Goal: Task Accomplishment & Management: Use online tool/utility

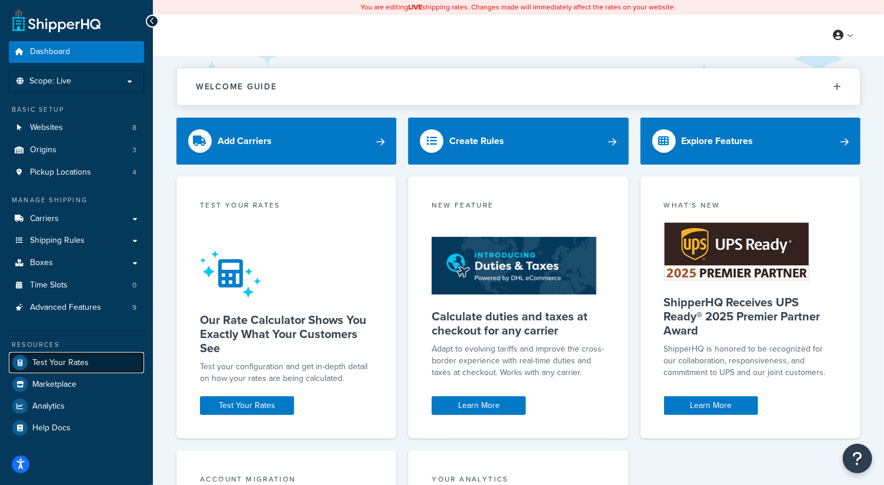
click at [71, 359] on span "Test Your Rates" at bounding box center [60, 363] width 56 height 10
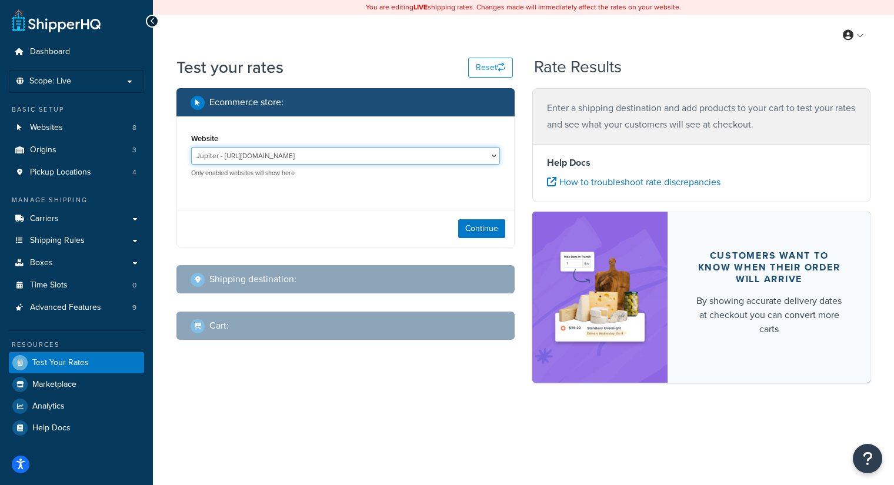
click at [272, 151] on select "Jupiter - https://jupiter.clearbags.cloud/ Mercury - https://mercury.clearbags.…" at bounding box center [345, 156] width 309 height 18
select select "2c209cb4b714c765d0ce5177c5b8e241"
click at [191, 147] on select "Jupiter - https://jupiter.clearbags.cloud/ Mercury - https://mercury.clearbags.…" at bounding box center [345, 156] width 309 height 18
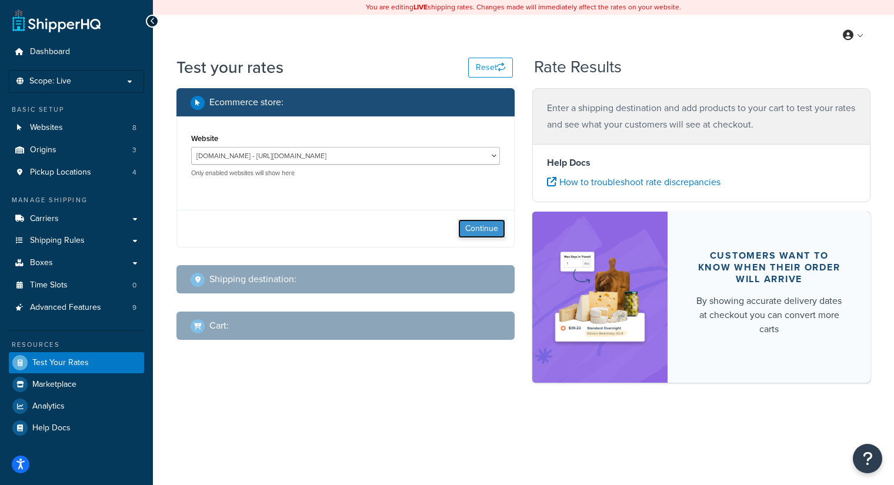
click at [473, 224] on button "Continue" at bounding box center [481, 228] width 47 height 19
select select "TX"
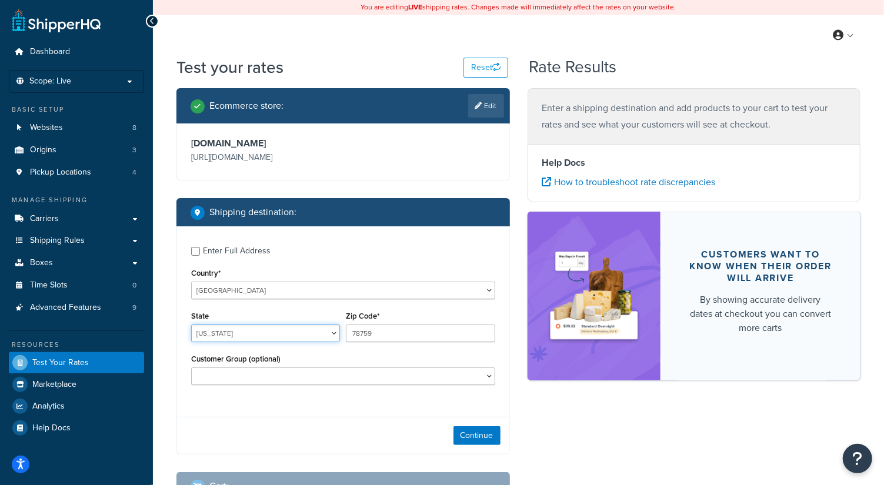
click at [221, 331] on select "Alabama Alaska American Samoa Arizona Arkansas Armed Forces Americas Armed Forc…" at bounding box center [265, 334] width 149 height 18
click at [477, 428] on button "Continue" at bounding box center [477, 436] width 47 height 19
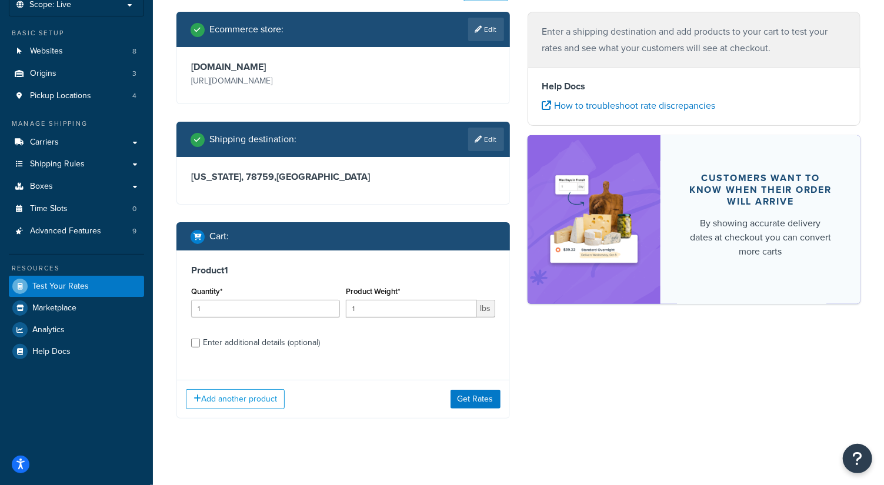
scroll to position [78, 0]
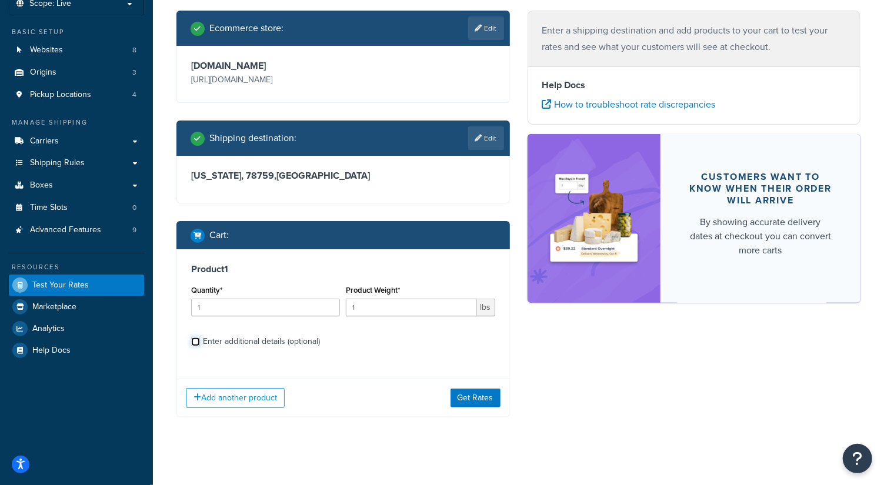
click at [193, 342] on input "Enter additional details (optional)" at bounding box center [195, 342] width 9 height 9
checkbox input "true"
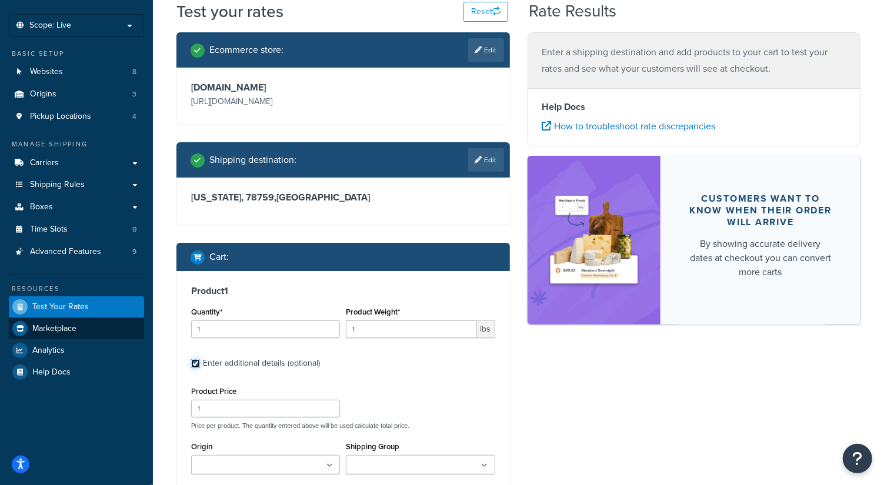
scroll to position [61, 0]
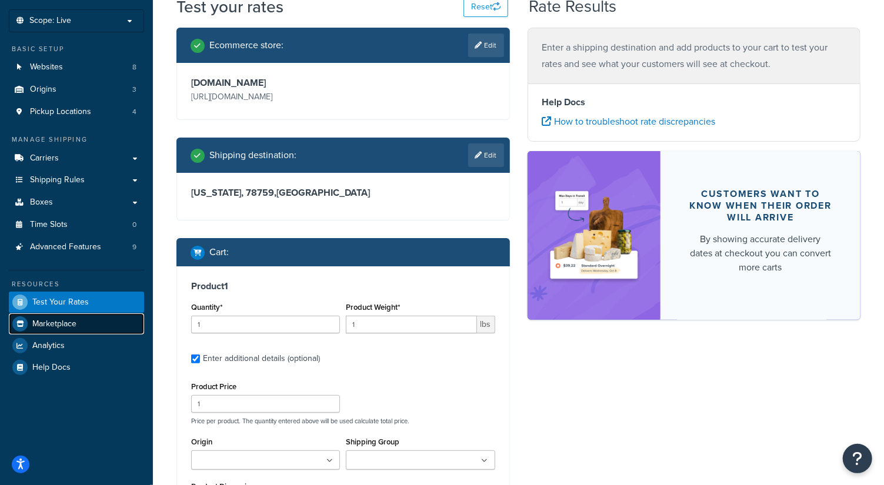
click at [78, 325] on link "Marketplace" at bounding box center [76, 324] width 135 height 21
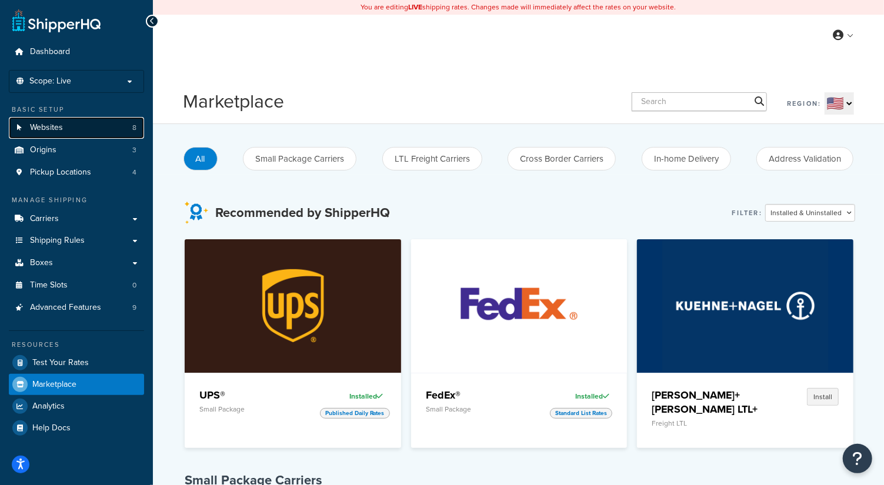
click at [56, 136] on link "Websites 8" at bounding box center [76, 128] width 135 height 22
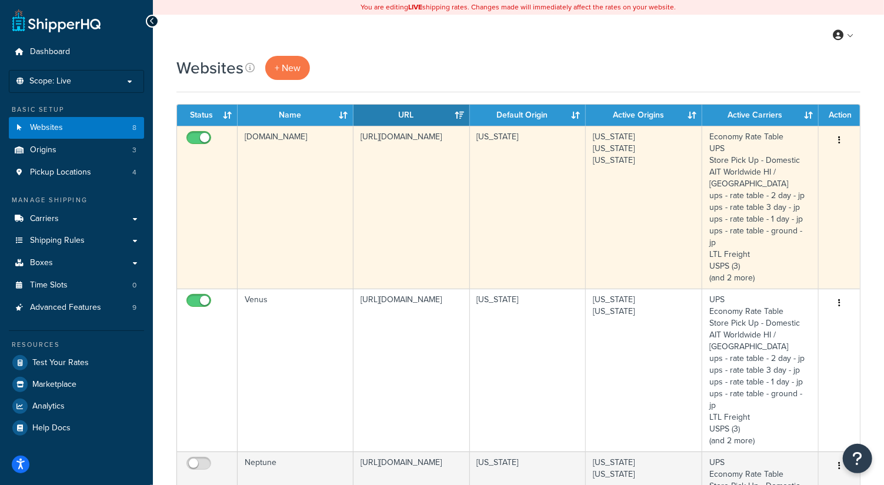
click at [314, 160] on td "[DOMAIN_NAME]" at bounding box center [296, 207] width 116 height 163
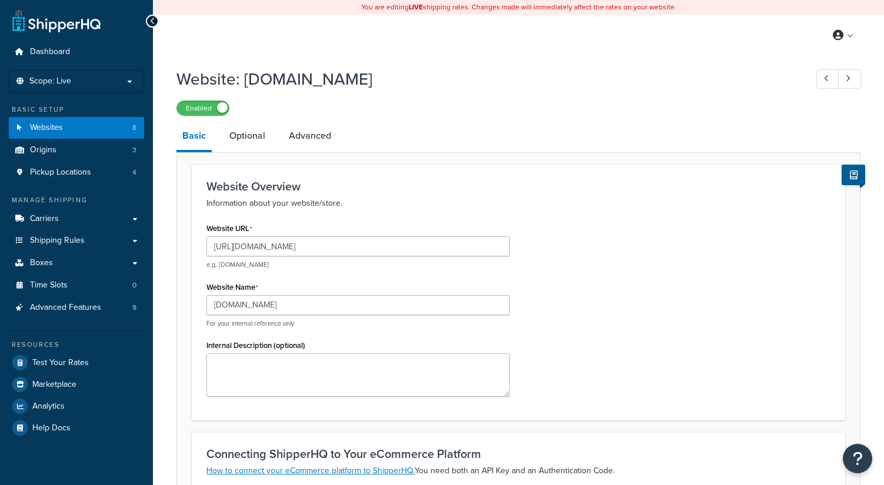
select select "169487"
click at [293, 133] on link "Advanced" at bounding box center [310, 136] width 54 height 28
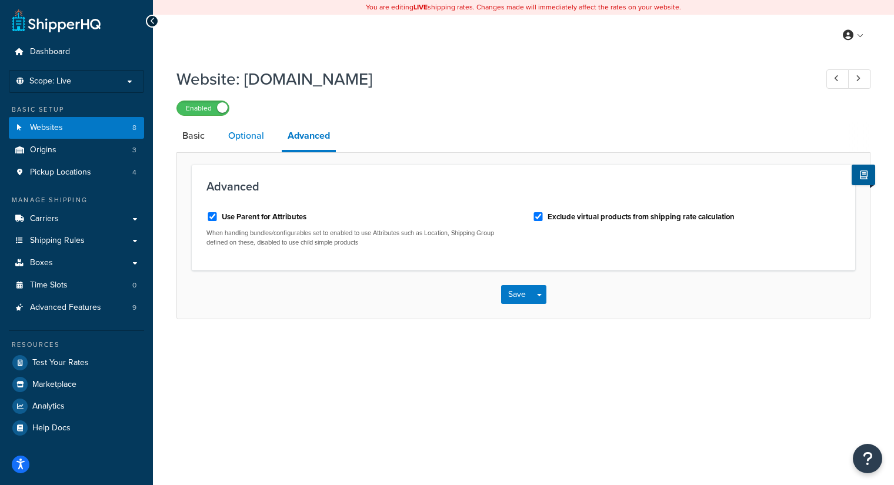
click at [250, 134] on link "Optional" at bounding box center [246, 136] width 48 height 28
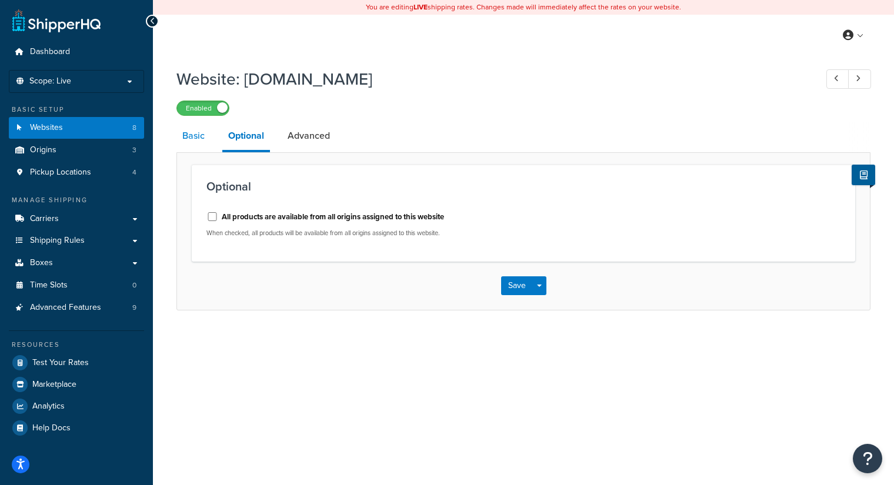
click at [205, 135] on link "Basic" at bounding box center [194, 136] width 34 height 28
select select "169487"
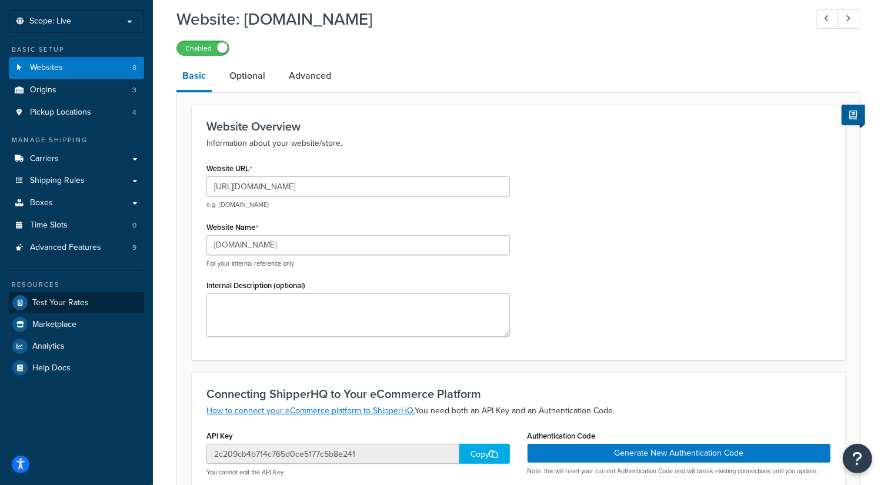
scroll to position [66, 0]
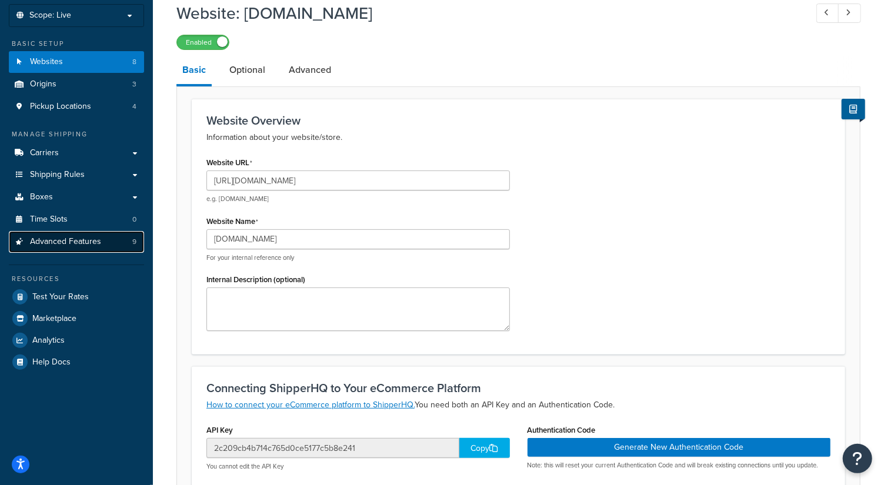
click at [58, 246] on span "Advanced Features" at bounding box center [65, 242] width 71 height 10
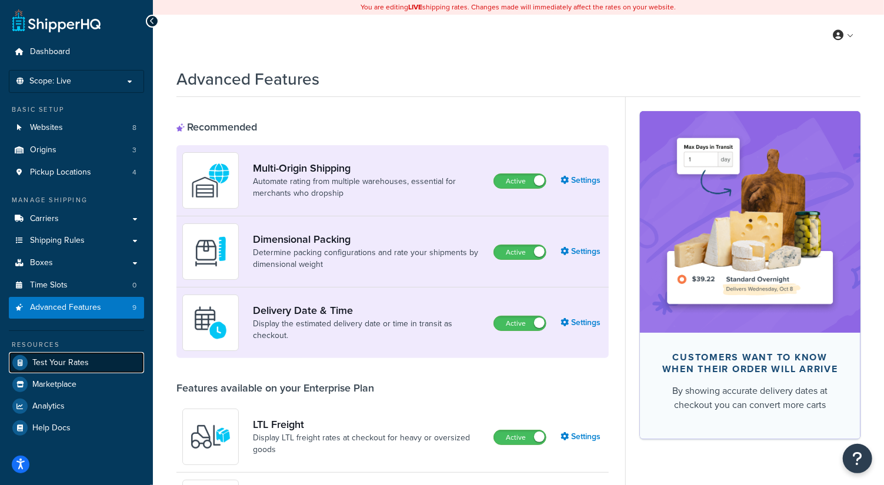
click at [38, 365] on span "Test Your Rates" at bounding box center [60, 363] width 56 height 10
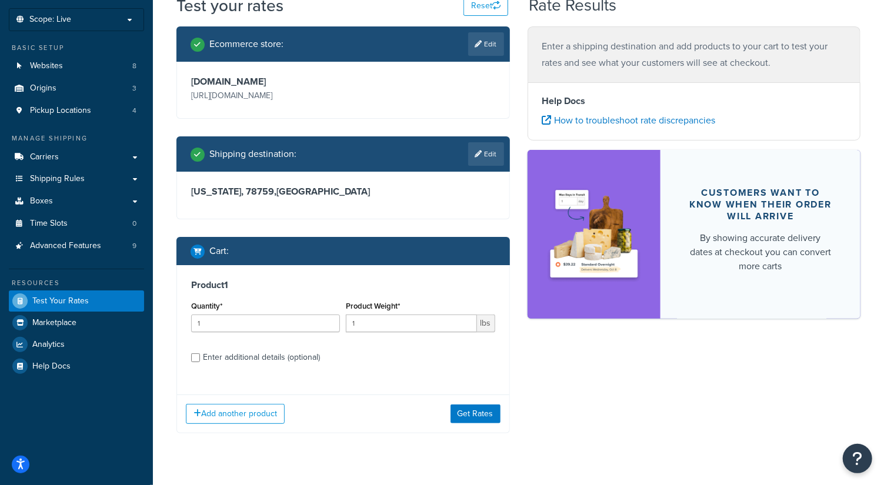
scroll to position [69, 0]
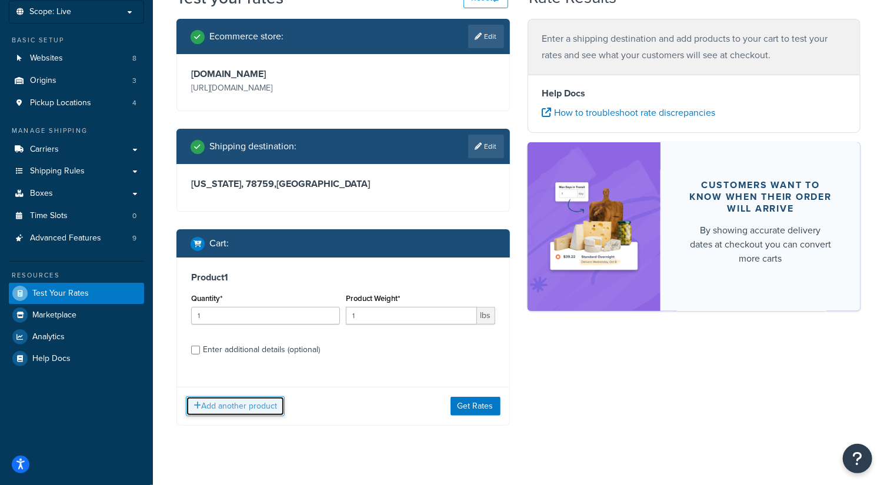
click at [227, 410] on button "Add another product" at bounding box center [235, 407] width 99 height 20
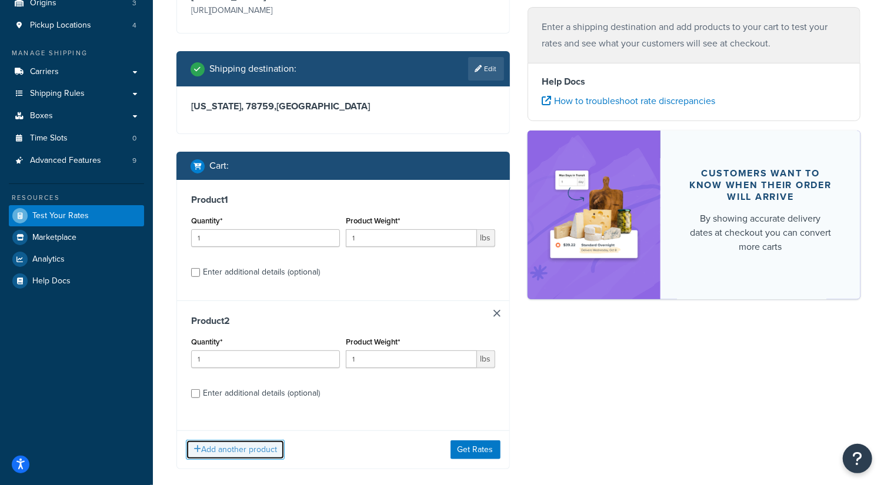
scroll to position [149, 0]
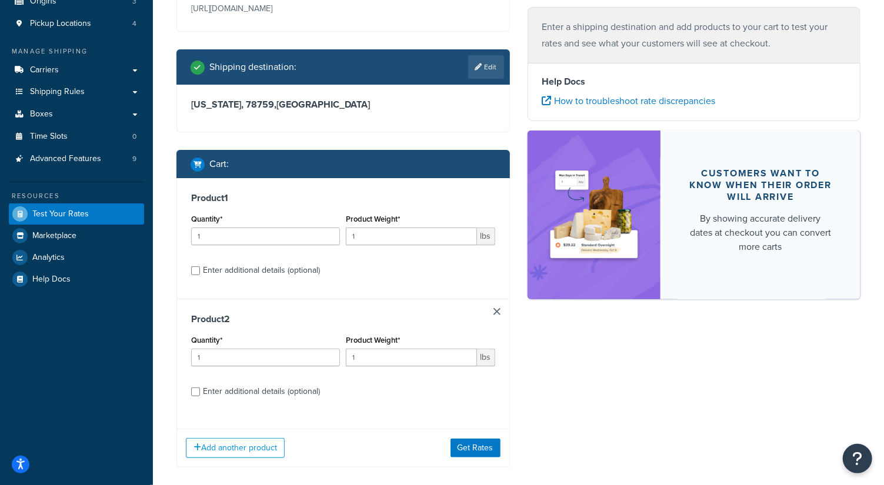
click at [495, 310] on link at bounding box center [497, 311] width 7 height 7
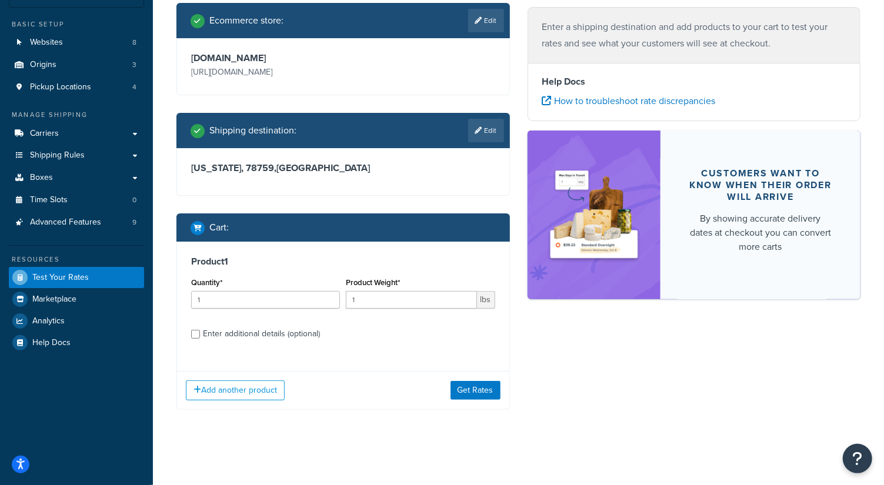
scroll to position [85, 0]
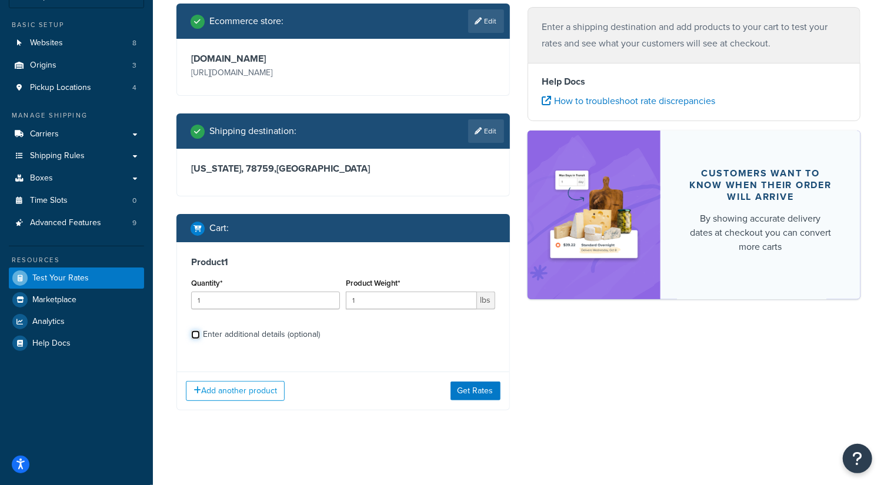
click at [196, 337] on input "Enter additional details (optional)" at bounding box center [195, 335] width 9 height 9
checkbox input "true"
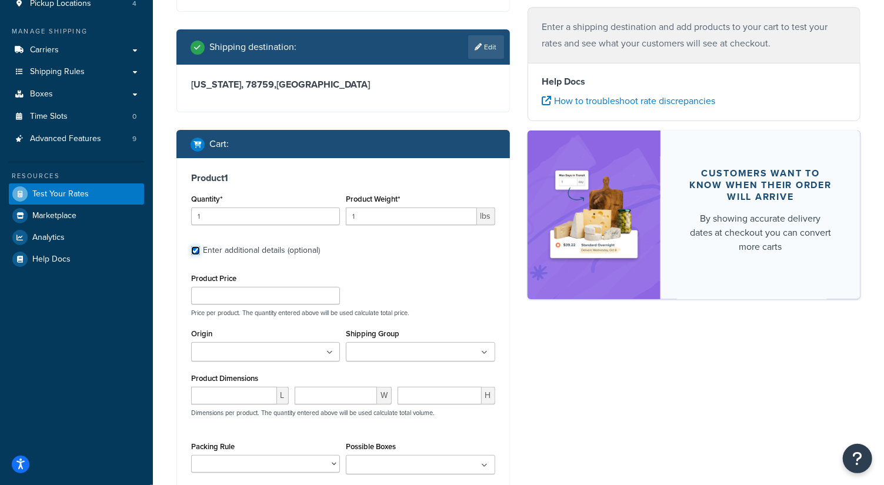
scroll to position [195, 0]
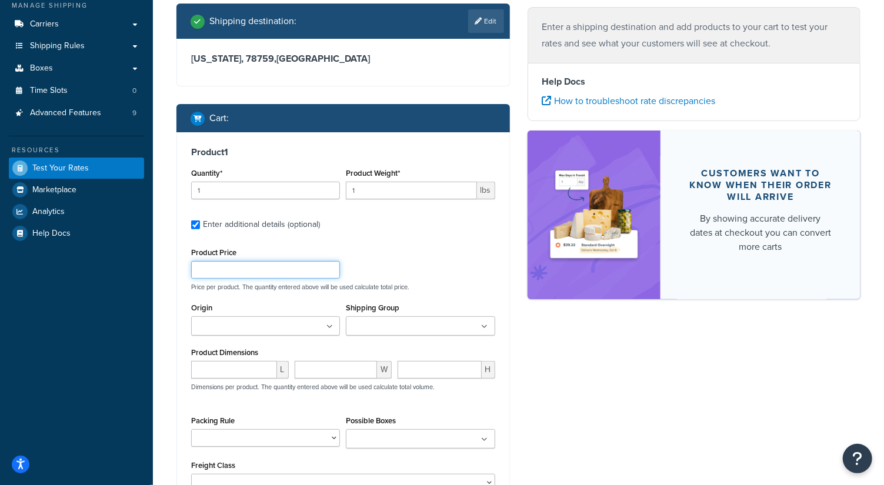
click at [271, 268] on input "Product Price" at bounding box center [265, 270] width 149 height 18
click at [250, 326] on input "Origin" at bounding box center [247, 327] width 104 height 13
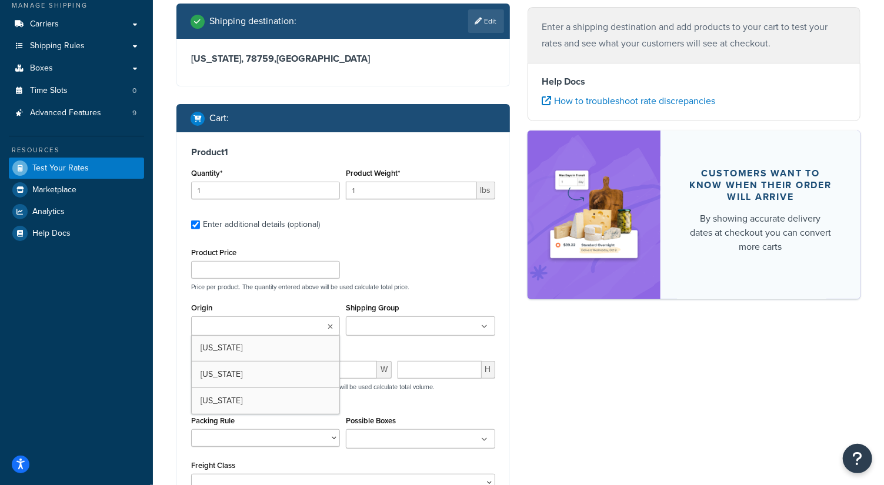
click at [419, 328] on input "Shipping Group" at bounding box center [402, 327] width 104 height 13
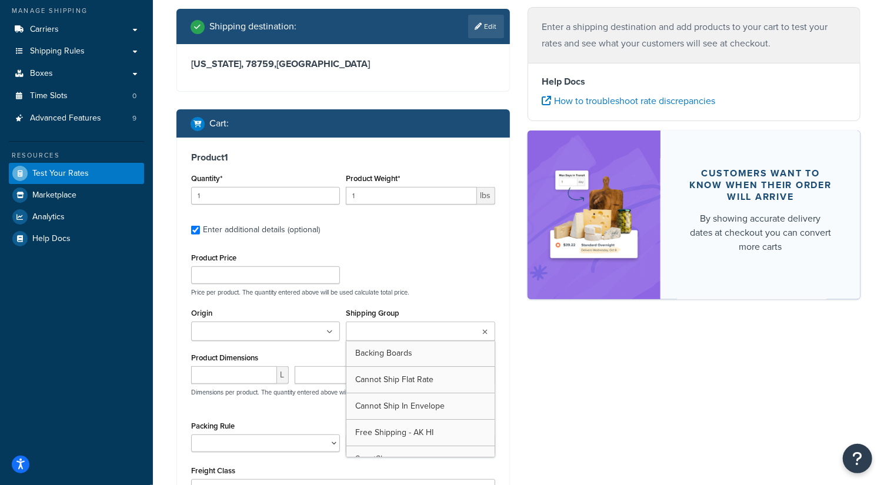
scroll to position [188, 0]
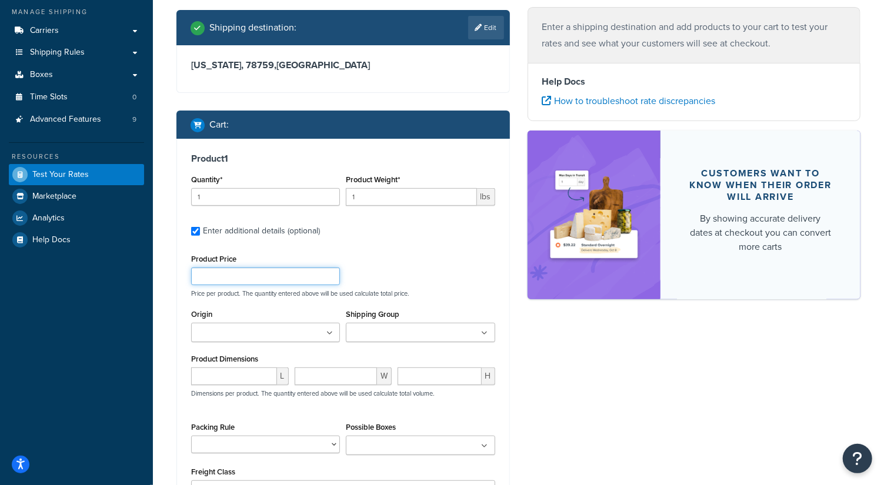
click at [431, 269] on div "Product Price Price per product. The quantity entered above will be used calcul…" at bounding box center [343, 274] width 310 height 46
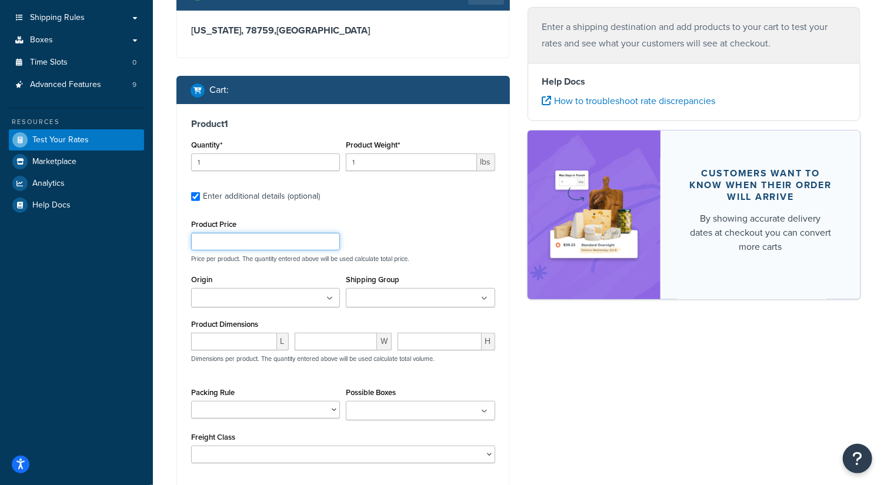
scroll to position [225, 0]
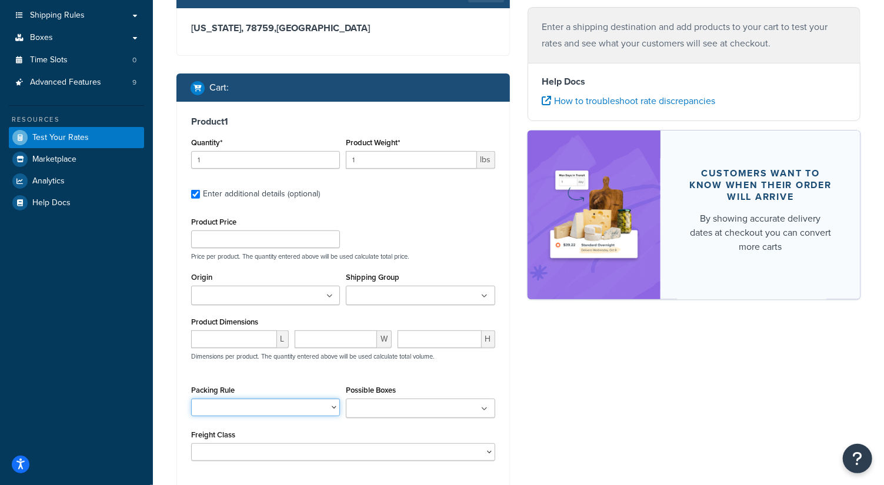
click at [249, 401] on select "Packing Rule" at bounding box center [265, 408] width 149 height 18
click at [249, 408] on select "Packing Rule" at bounding box center [265, 408] width 149 height 18
click at [411, 404] on input "Possible Boxes" at bounding box center [402, 409] width 104 height 13
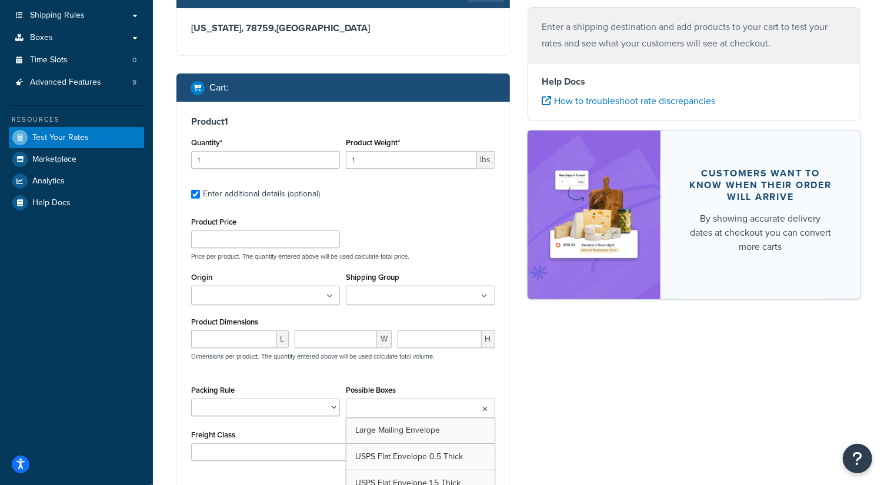
click at [411, 404] on input "Possible Boxes" at bounding box center [402, 409] width 104 height 13
click at [463, 367] on div "L W H Dimensions per product. The quantity entered above will be used calculate…" at bounding box center [343, 352] width 310 height 43
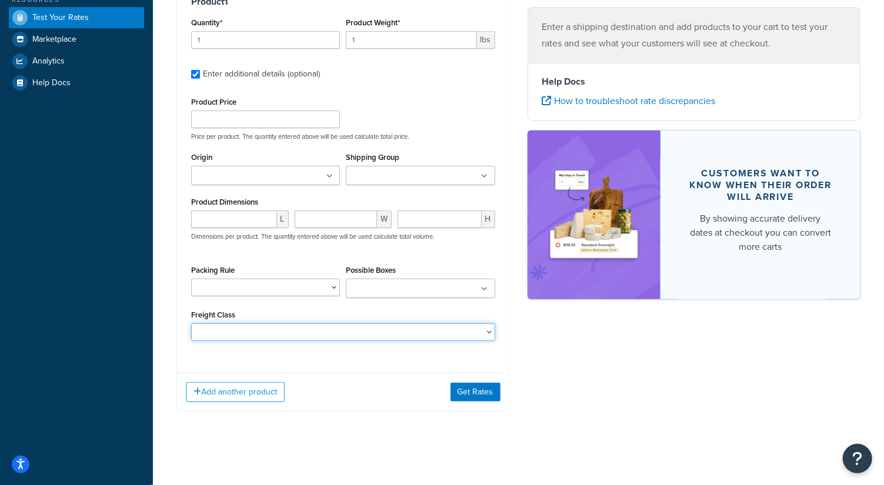
click at [435, 331] on select "50 55 60 65 70 77.5 85 92.5 100 110 125 150 175 200 250 300 400 500" at bounding box center [343, 333] width 304 height 18
click at [562, 342] on div "Ecommerce store : Edit www.clearbags.com https://www.clearbags.com/ Shipping de…" at bounding box center [519, 86] width 702 height 687
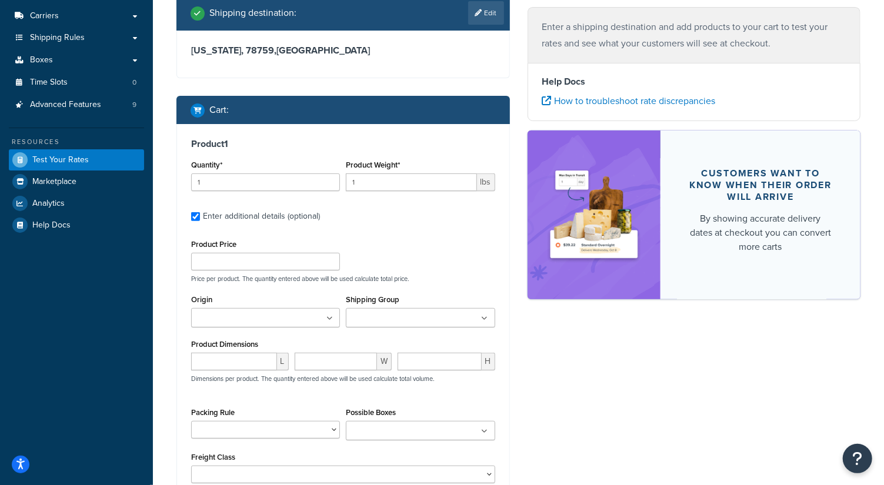
scroll to position [221, 0]
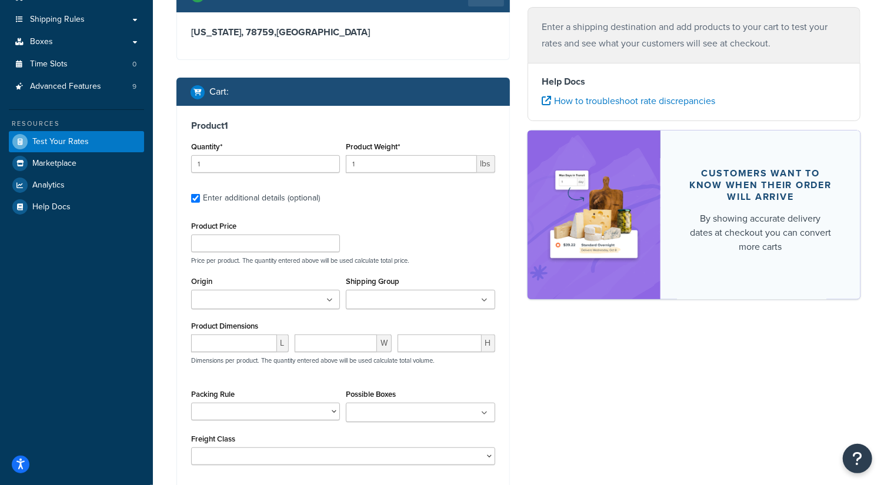
click at [295, 400] on div "Packing Rule" at bounding box center [265, 404] width 149 height 34
click at [294, 408] on select "Packing Rule" at bounding box center [265, 412] width 149 height 18
click at [291, 384] on div "Product Price Price per product. The quantity entered above will be used calcul…" at bounding box center [343, 341] width 304 height 247
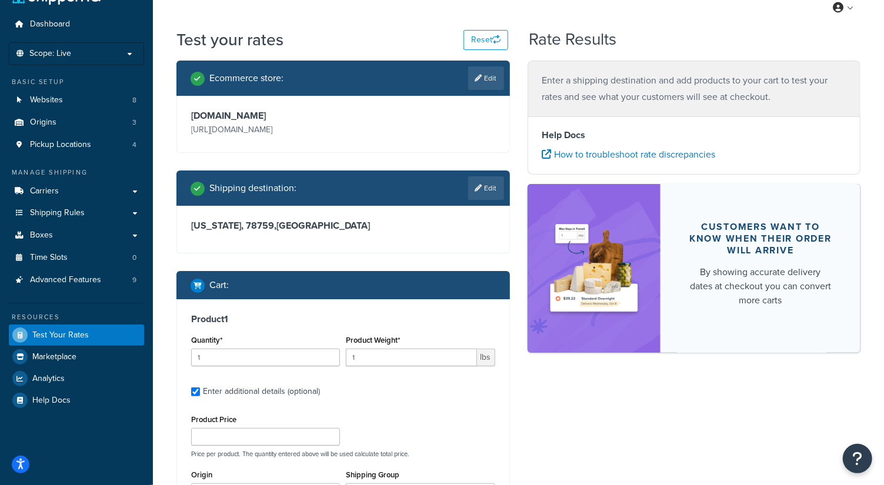
scroll to position [0, 0]
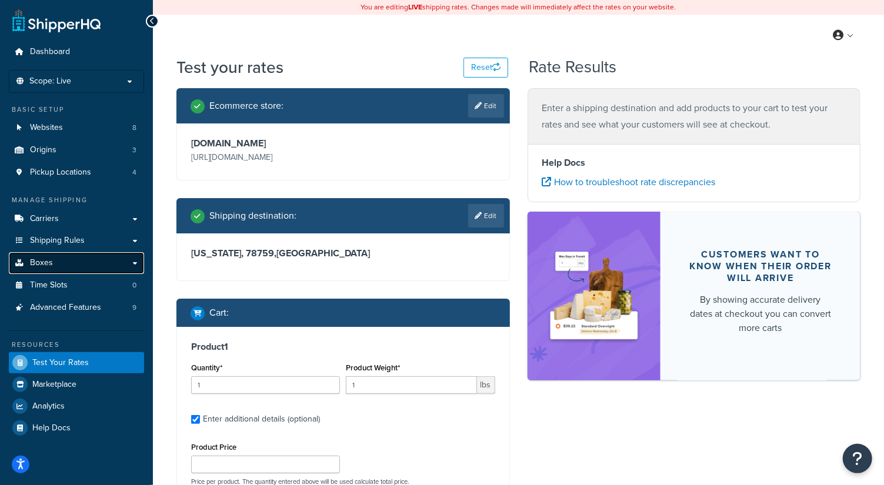
click at [92, 271] on link "Boxes" at bounding box center [76, 263] width 135 height 22
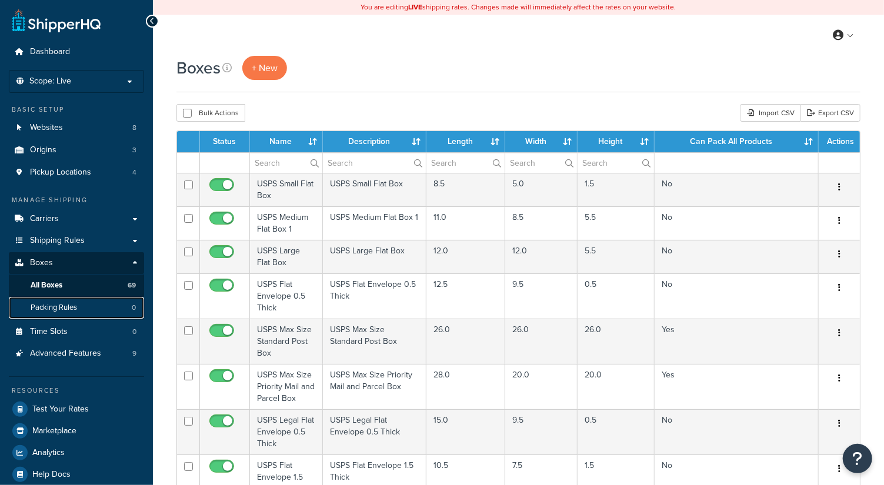
click at [79, 304] on link "Packing Rules 0" at bounding box center [76, 308] width 135 height 22
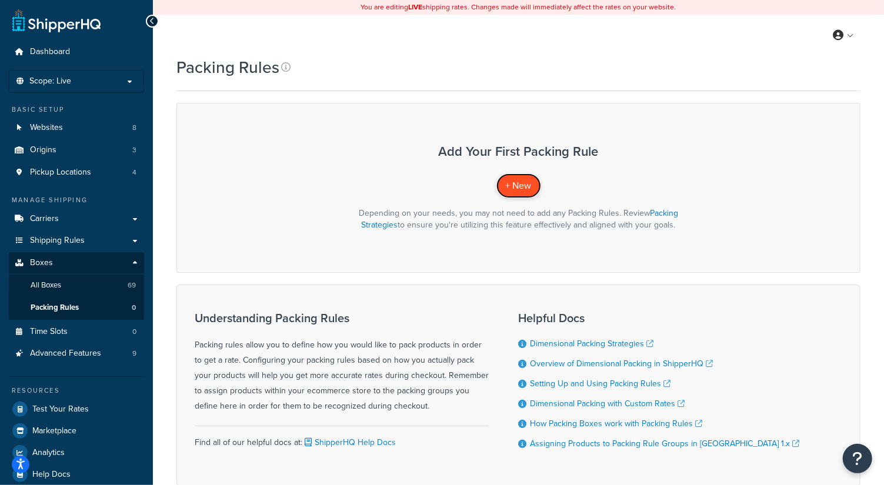
click at [522, 179] on span "+ New" at bounding box center [519, 186] width 26 height 14
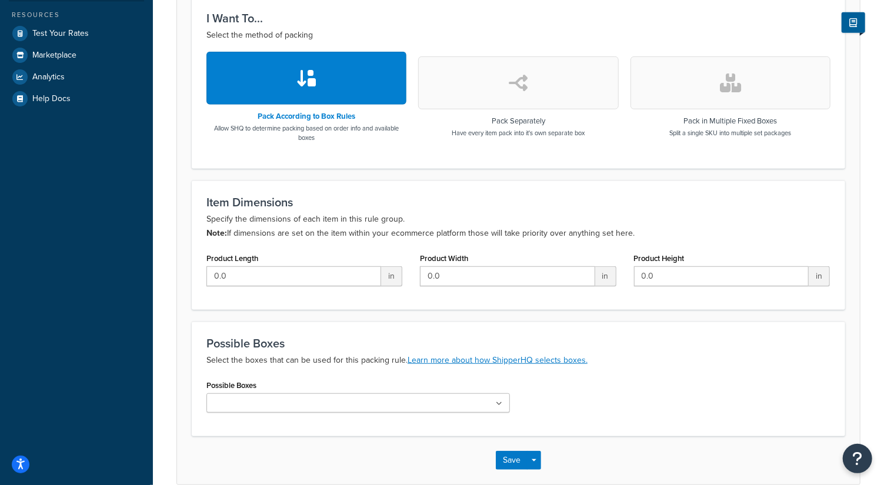
scroll to position [432, 0]
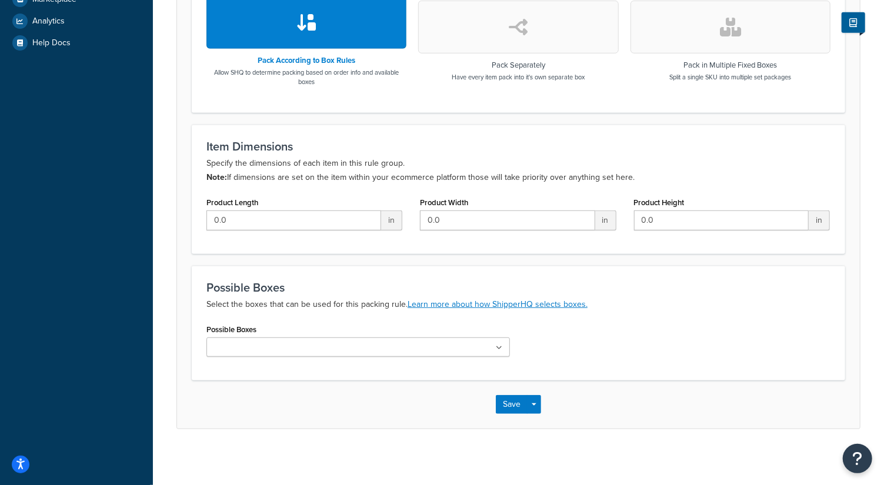
click at [301, 341] on ul at bounding box center [359, 347] width 304 height 19
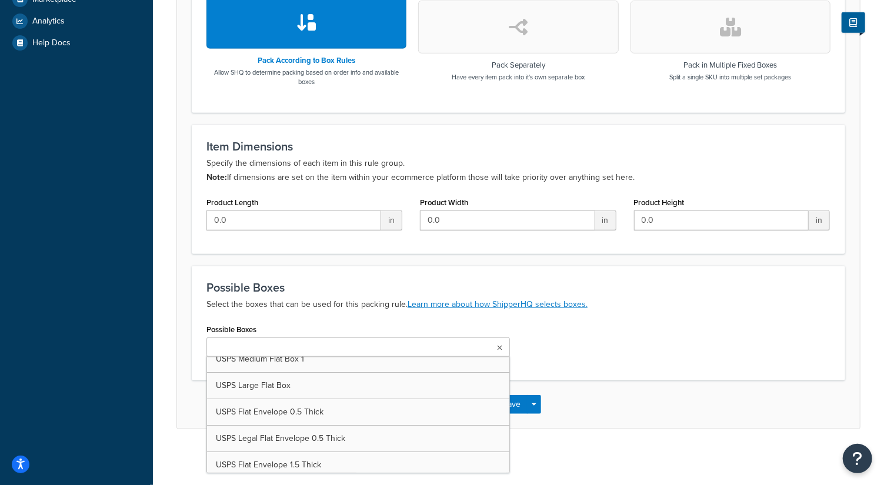
scroll to position [0, 0]
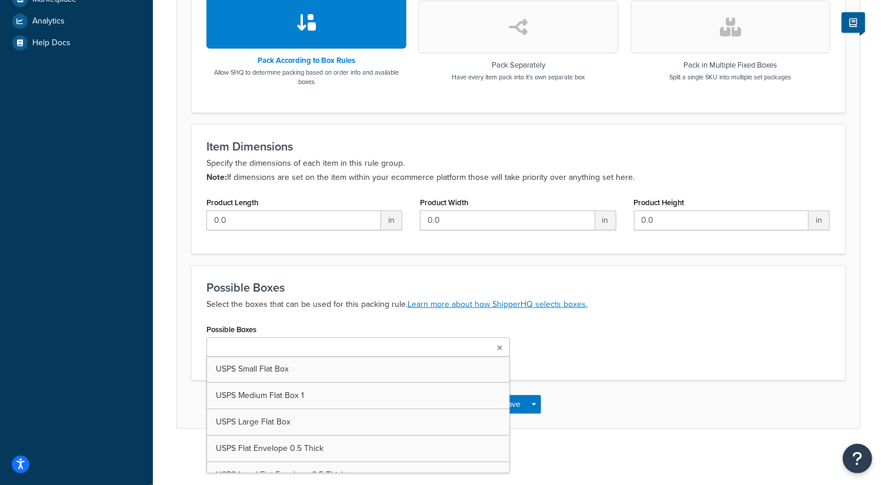
click at [678, 350] on div "Possible Boxes USPS Small Flat Box USPS Medium Flat Box 1 USPS Large Flat Box U…" at bounding box center [519, 343] width 642 height 45
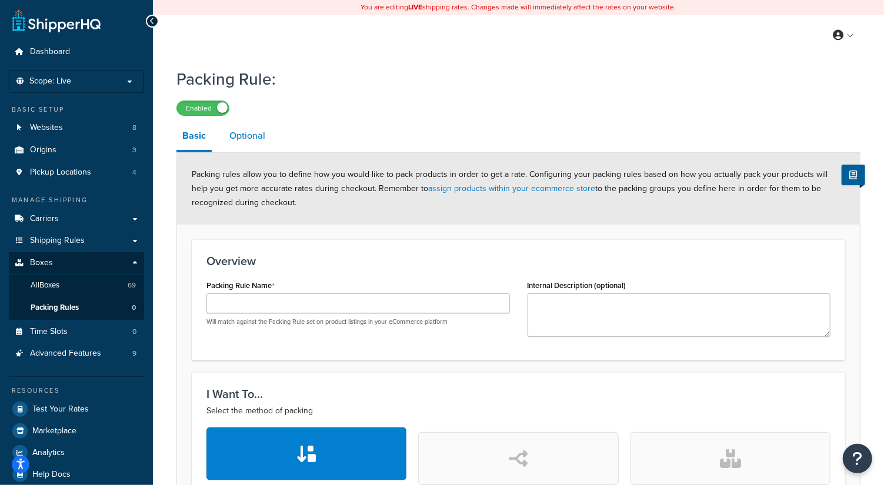
click at [236, 126] on link "Optional" at bounding box center [248, 136] width 48 height 28
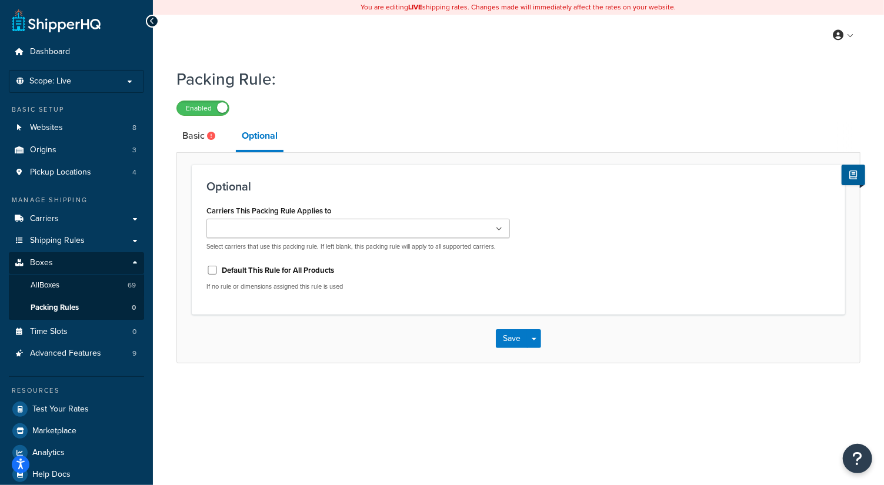
click at [345, 231] on ul at bounding box center [359, 228] width 304 height 19
click at [373, 119] on div "Packing Rule: Enabled Basic Optional Optional Carriers This Packing Rule Applie…" at bounding box center [519, 213] width 684 height 302
click at [192, 131] on link "Basic" at bounding box center [201, 136] width 48 height 28
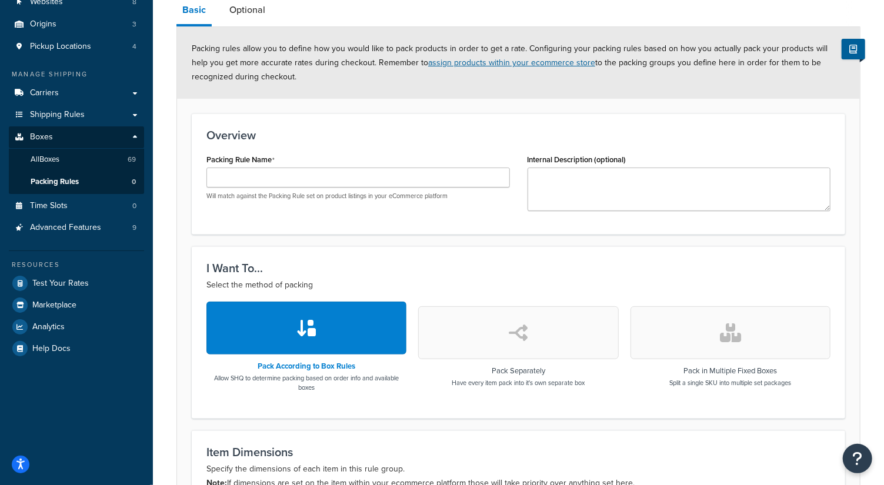
scroll to position [124, 0]
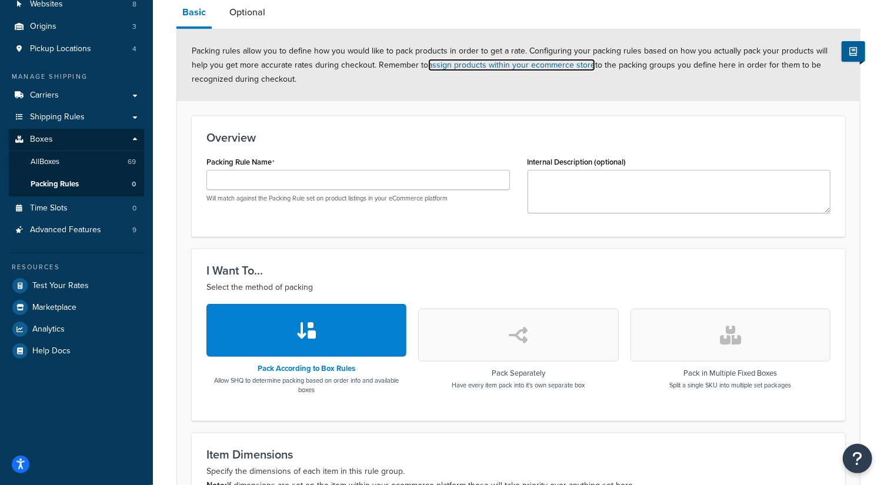
click at [432, 68] on link "assign products within your ecommerce store" at bounding box center [511, 65] width 167 height 12
